Goal: Task Accomplishment & Management: Use online tool/utility

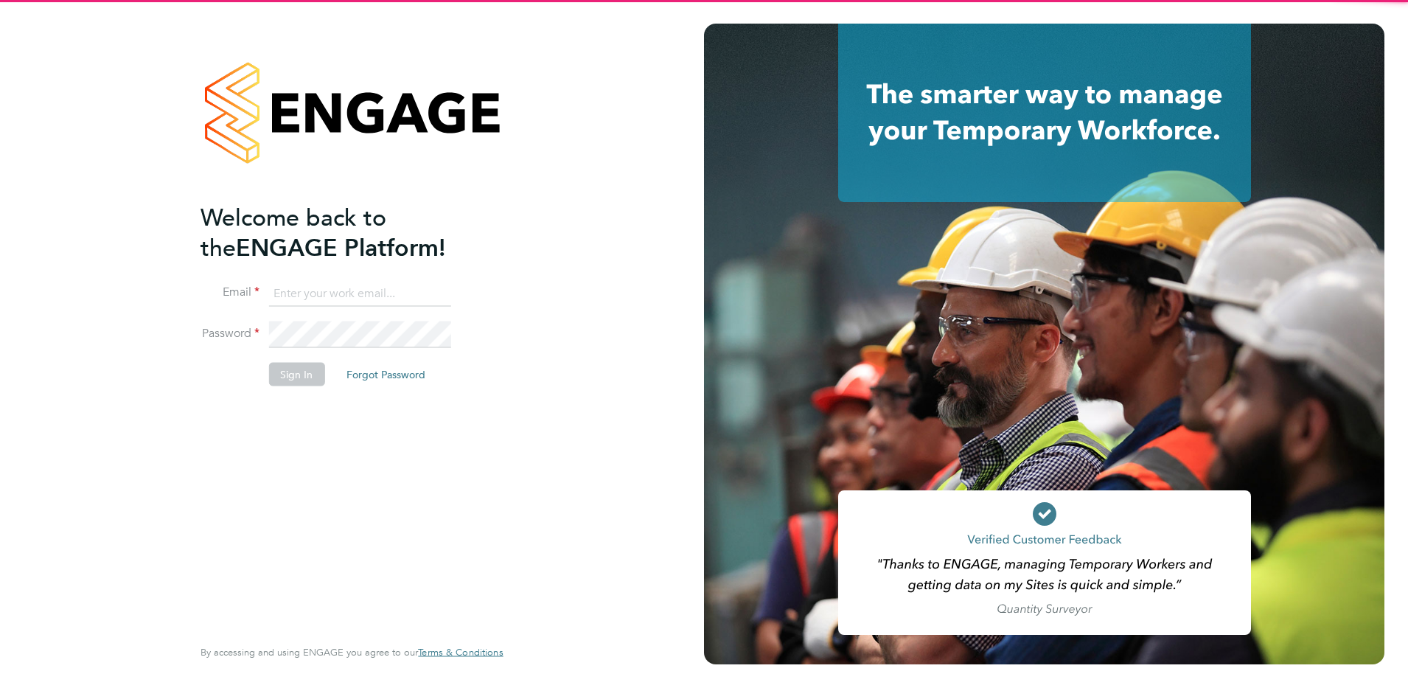
type input "timlerwill@itsconstruction.co.uk"
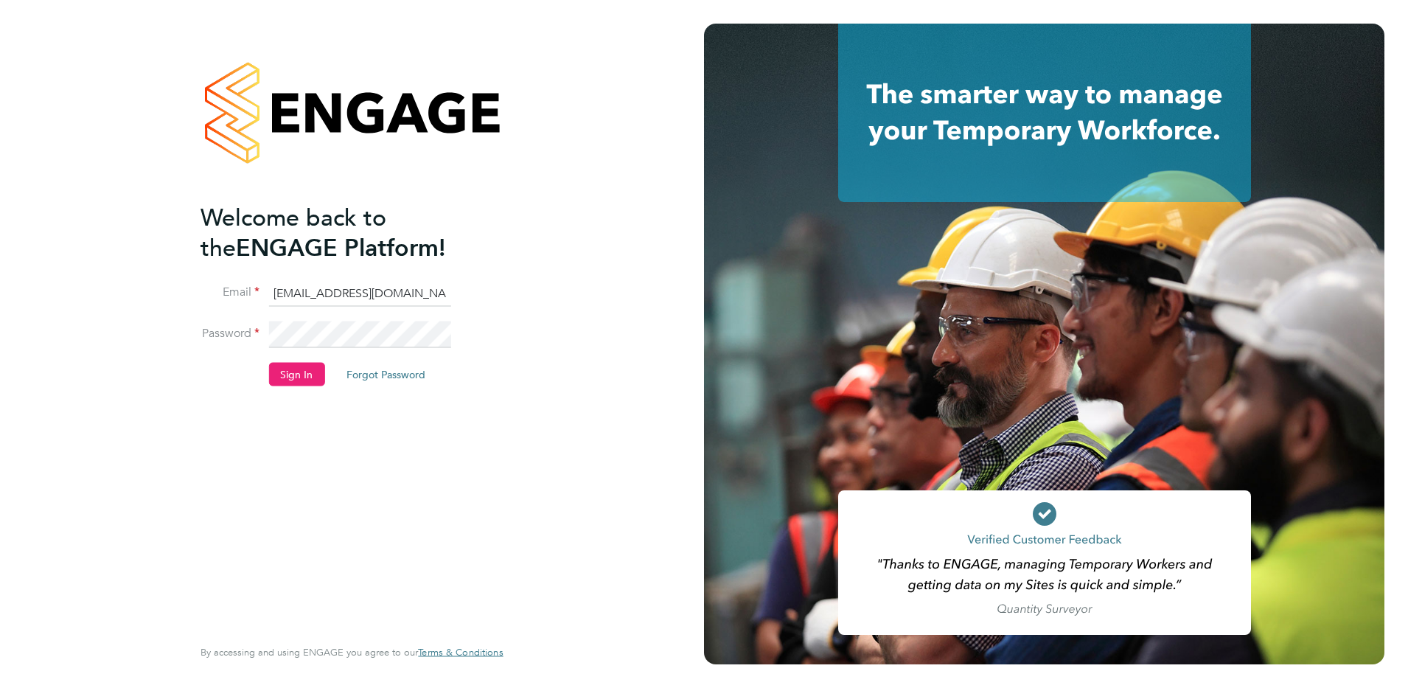
click at [360, 300] on input "timlerwill@itsconstruction.co.uk" at bounding box center [359, 293] width 182 height 27
click at [289, 371] on button "Sign In" at bounding box center [296, 375] width 56 height 24
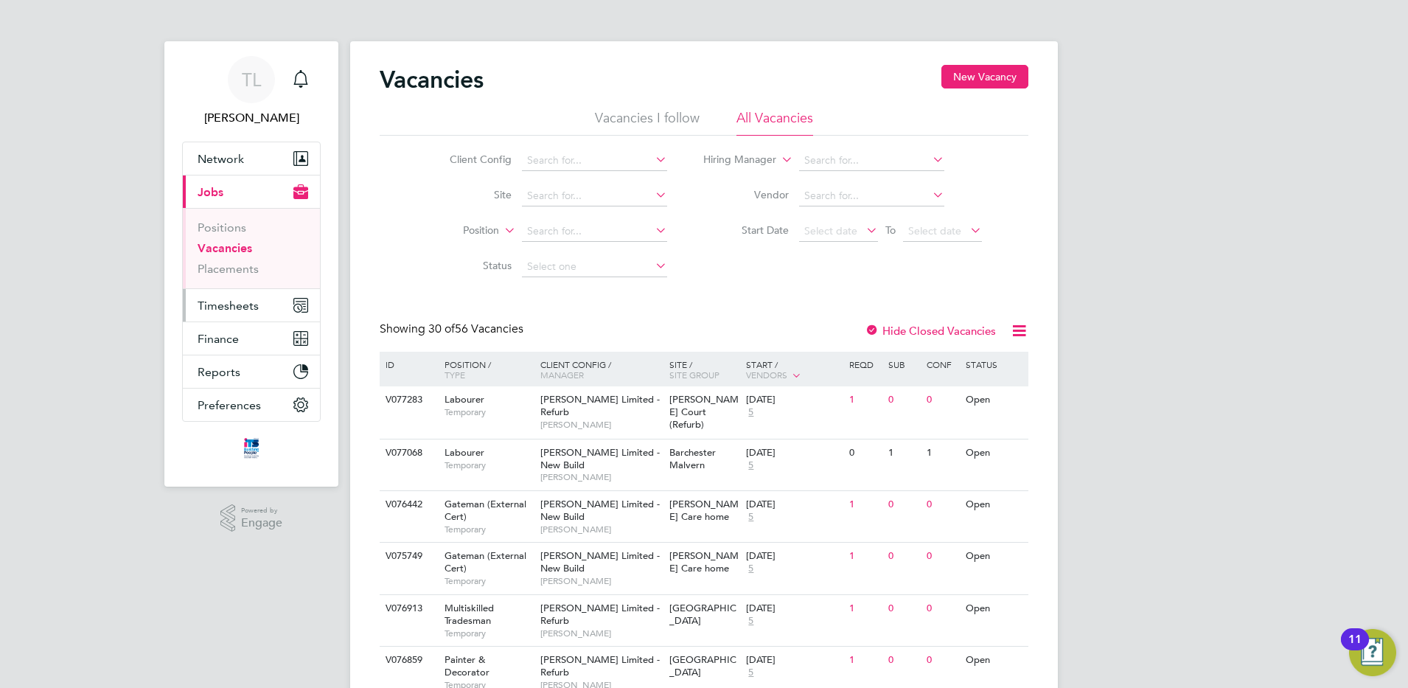
click at [256, 310] on span "Timesheets" at bounding box center [228, 305] width 61 height 14
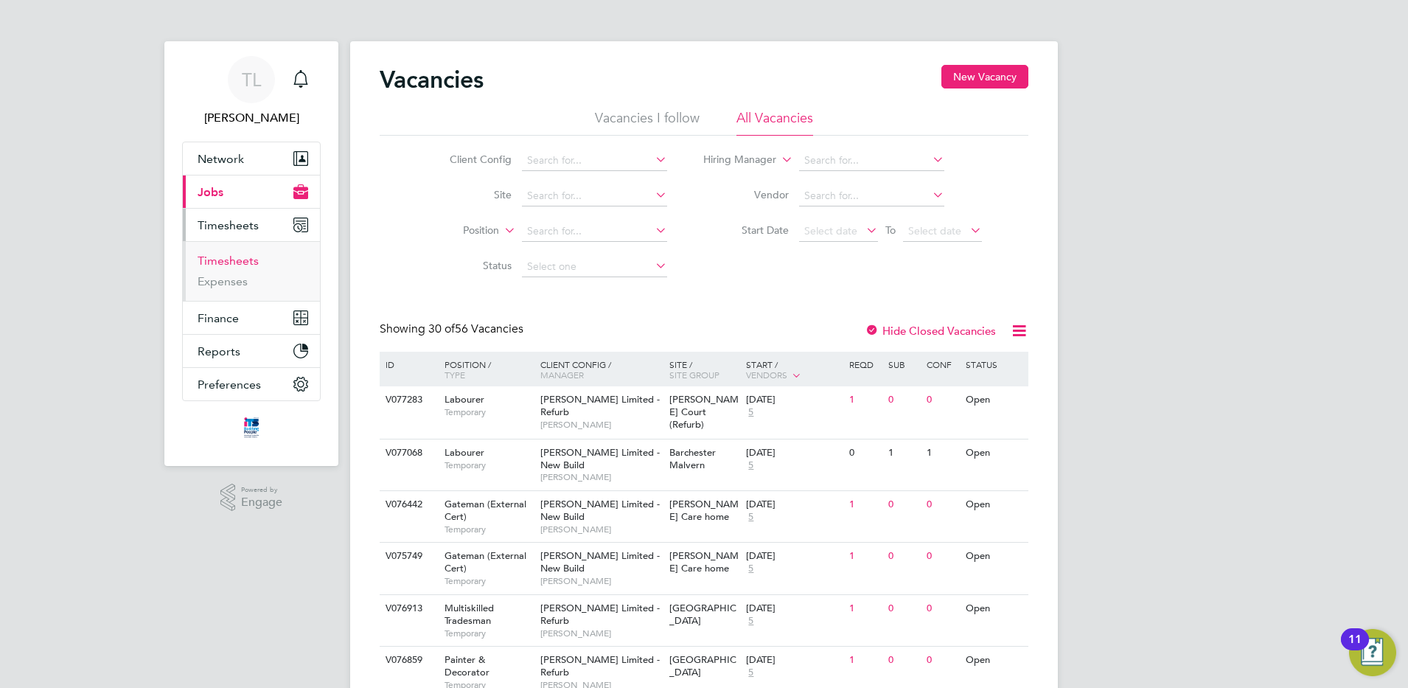
click at [220, 262] on link "Timesheets" at bounding box center [228, 261] width 61 height 14
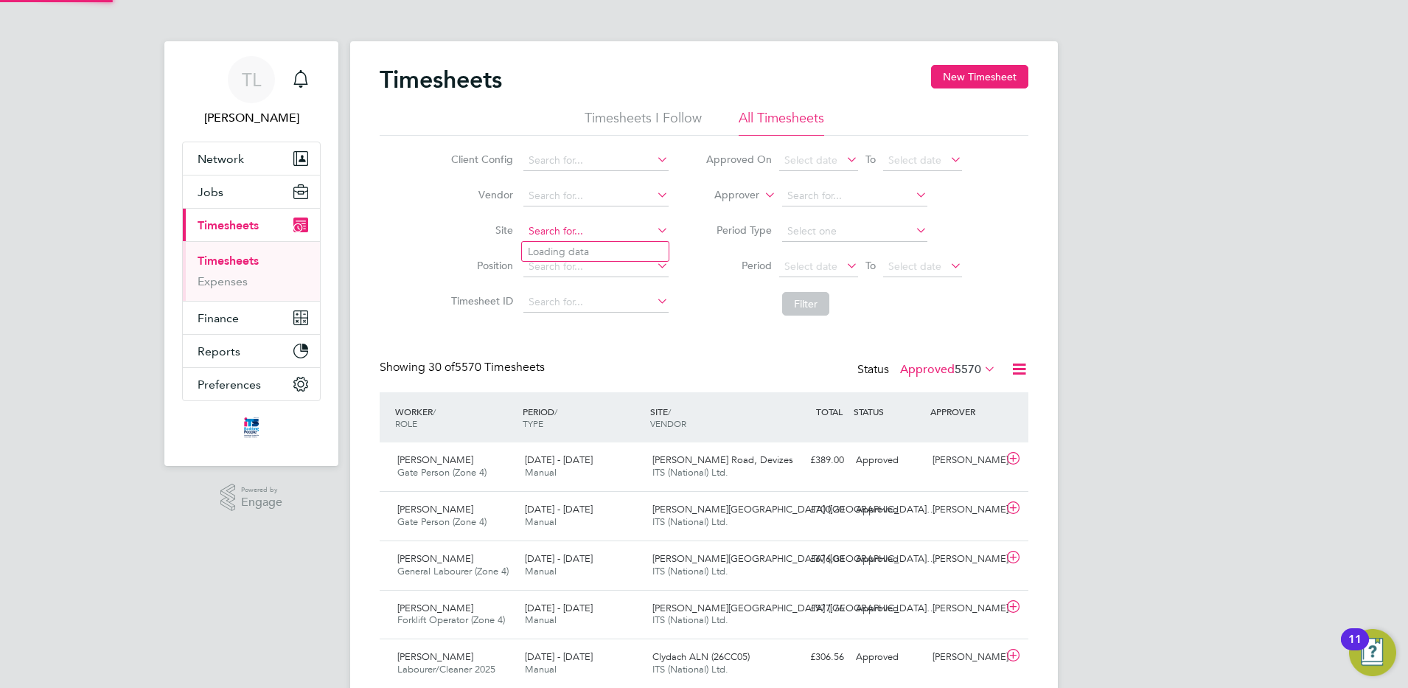
click at [605, 221] on input at bounding box center [595, 231] width 145 height 21
click at [587, 244] on li "Clyd ach ALN (26CC05)" at bounding box center [595, 252] width 147 height 20
type input "Clydach ALN (26CC05)"
click at [820, 302] on button "Filter" at bounding box center [805, 304] width 47 height 24
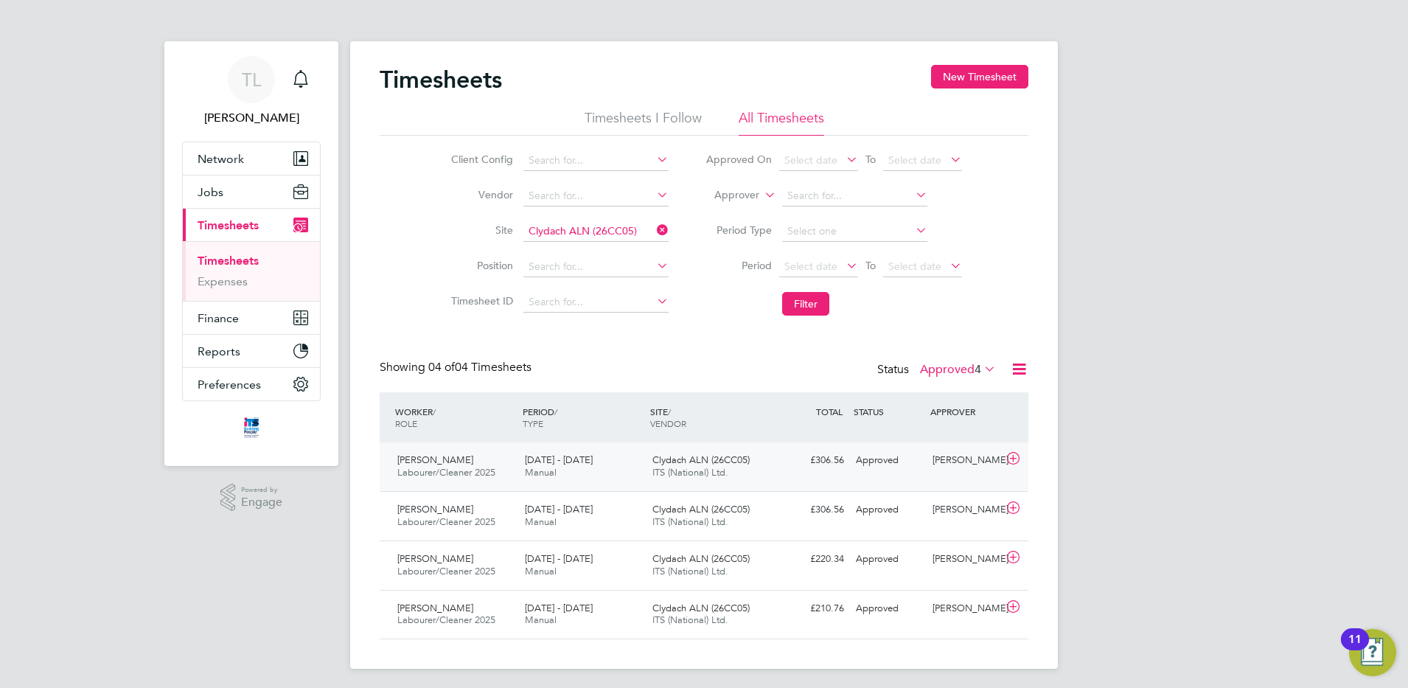
click at [469, 450] on div "[PERSON_NAME] Labourer/Cleaner 2025 [DATE] - [DATE]" at bounding box center [455, 466] width 128 height 37
